Goal: Obtain resource: Download file/media

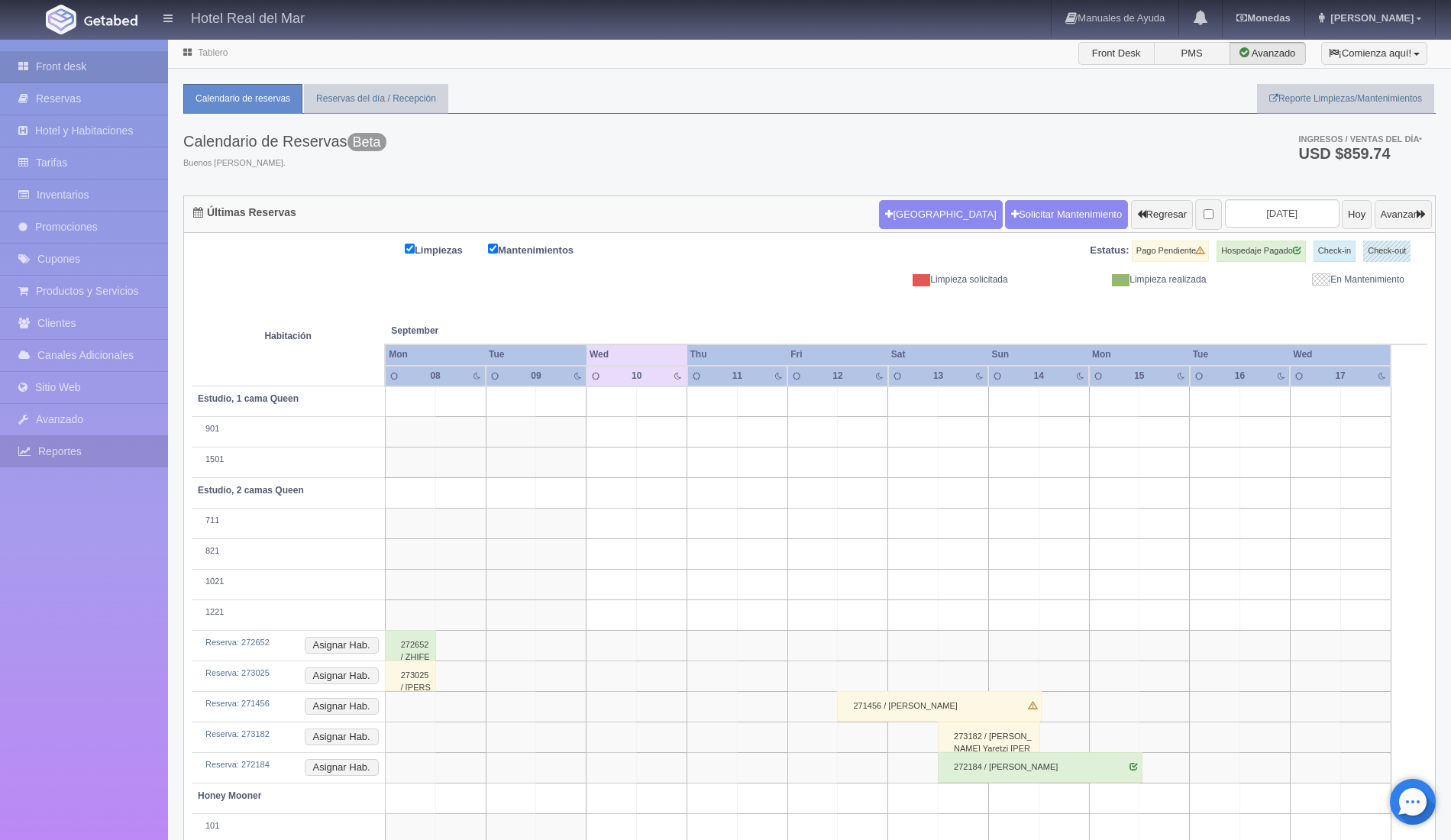
click at [81, 456] on link "Reportes" at bounding box center [84, 450] width 168 height 31
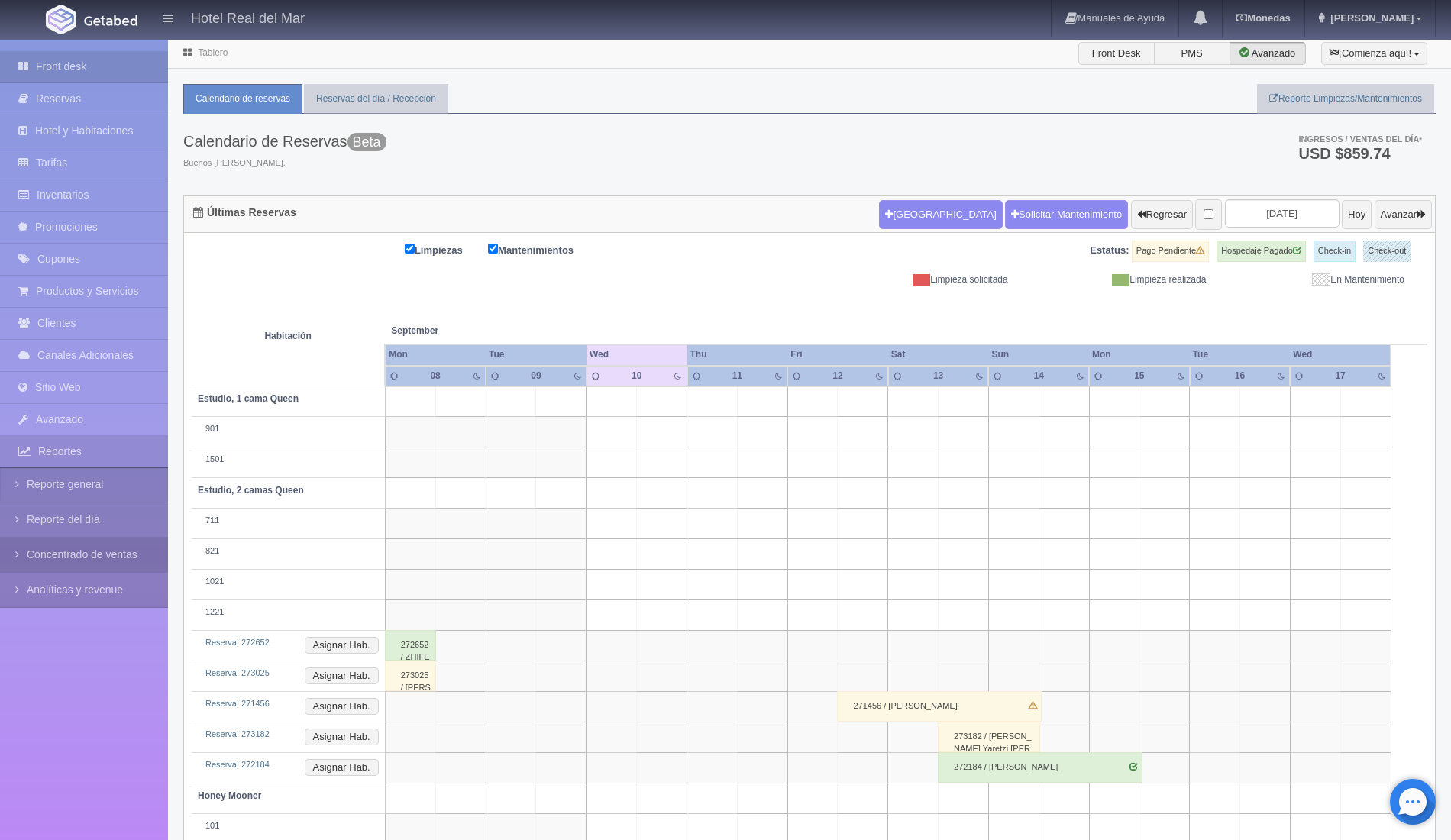
click at [99, 558] on link "Concentrado de ventas" at bounding box center [84, 554] width 168 height 34
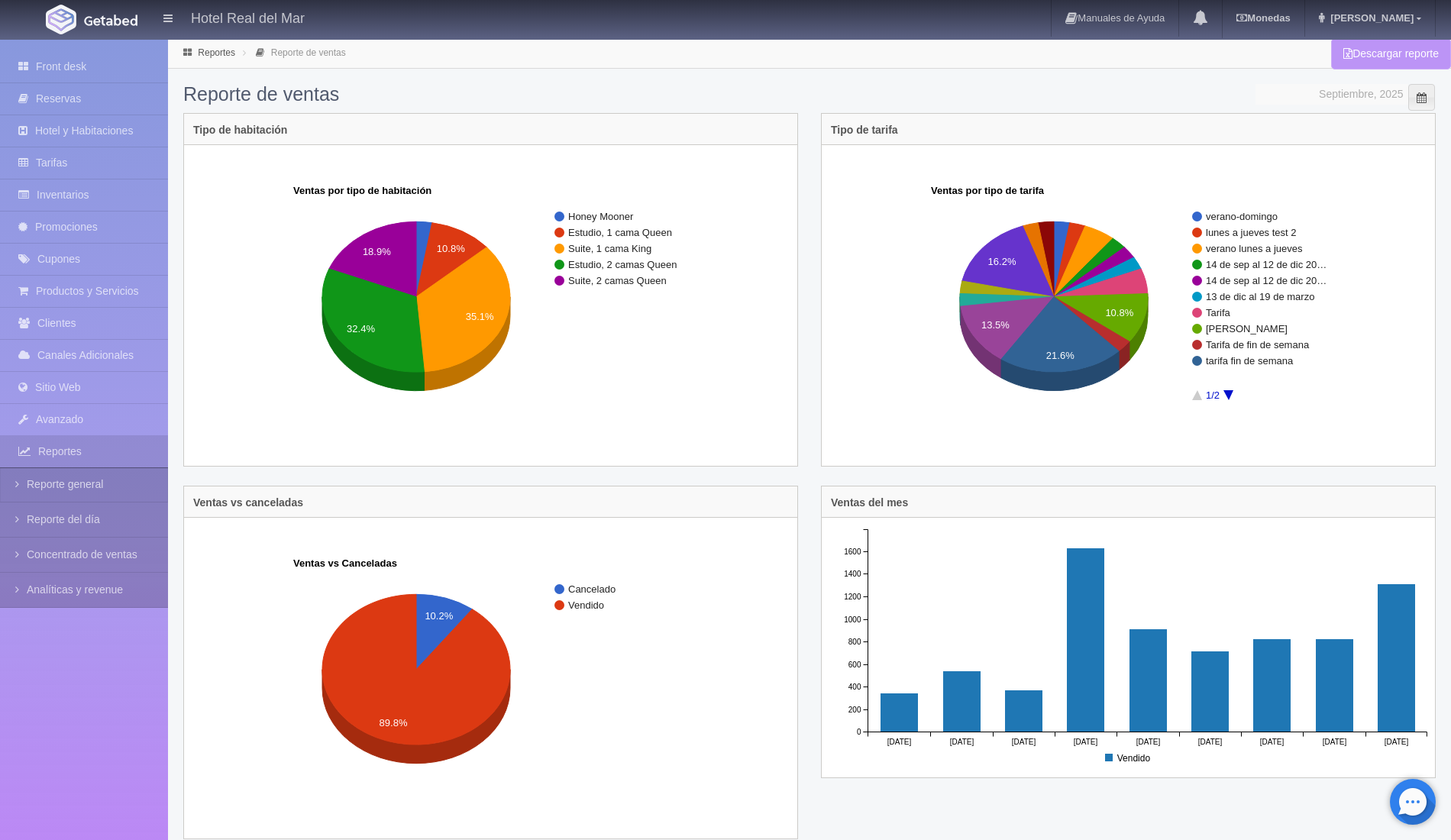
click at [1399, 53] on link "Descargar reporte" at bounding box center [1391, 53] width 120 height 31
